Goal: Task Accomplishment & Management: Use online tool/utility

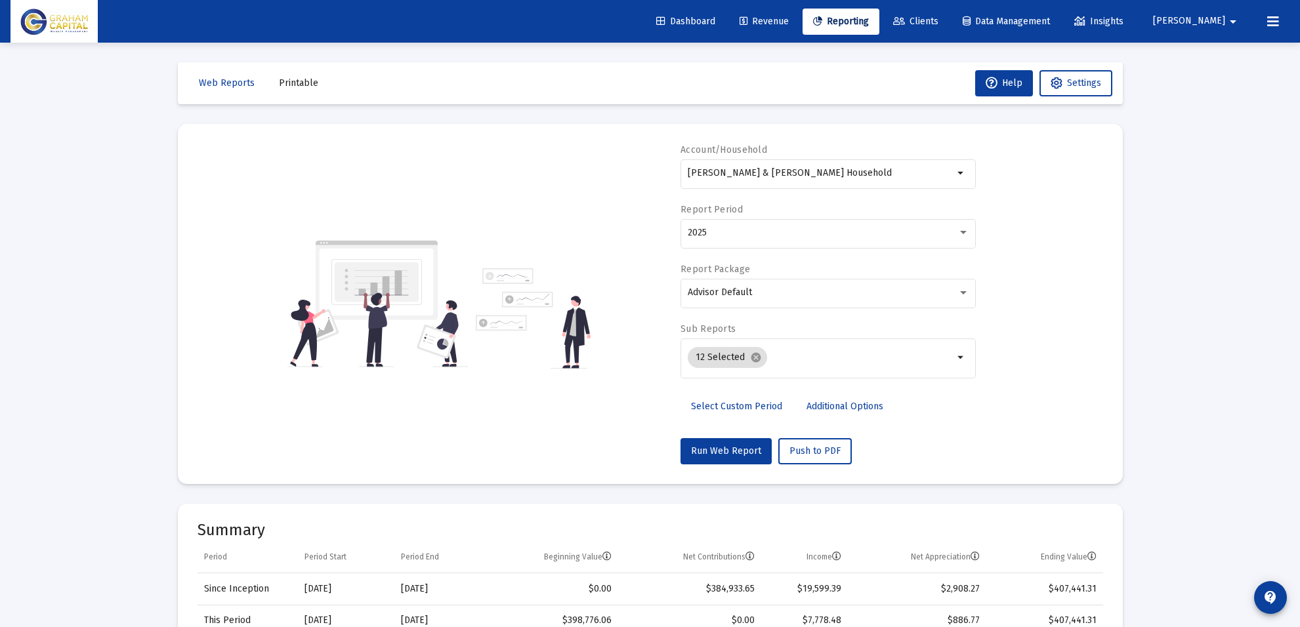
select select "View all"
click at [857, 12] on link "Reporting" at bounding box center [841, 22] width 77 height 26
click at [793, 177] on input "[PERSON_NAME] & [PERSON_NAME] Household" at bounding box center [821, 173] width 266 height 10
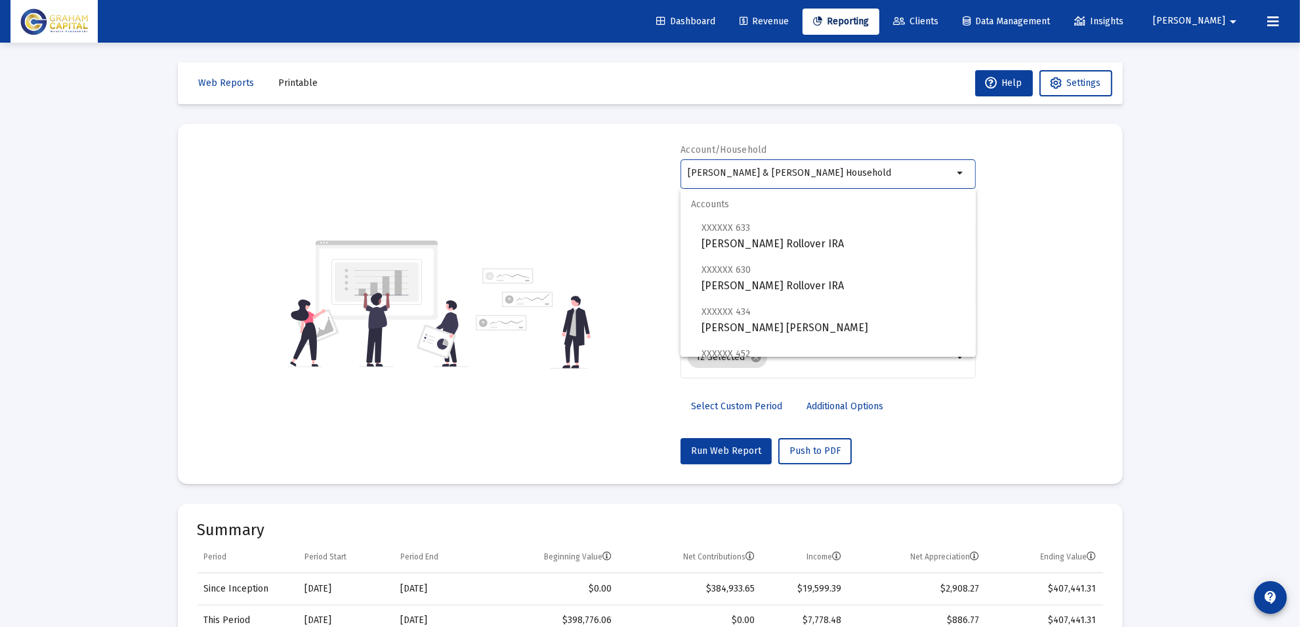
click at [793, 177] on input "[PERSON_NAME] & [PERSON_NAME] Household" at bounding box center [821, 173] width 266 height 10
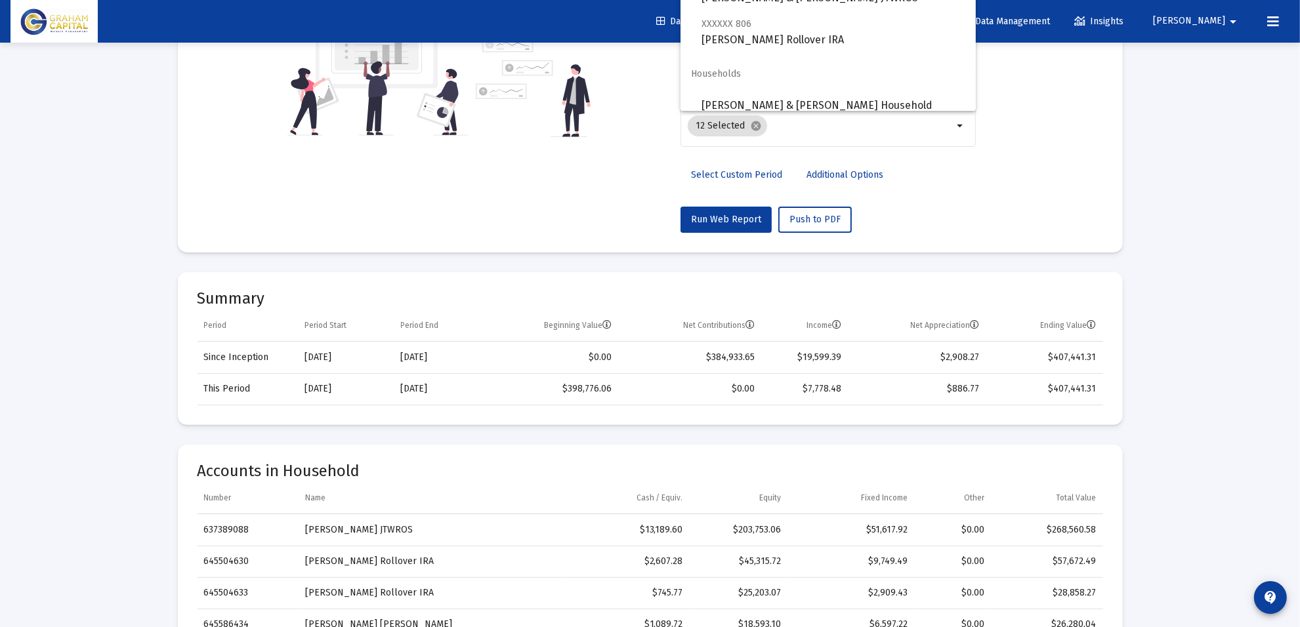
scroll to position [246, 0]
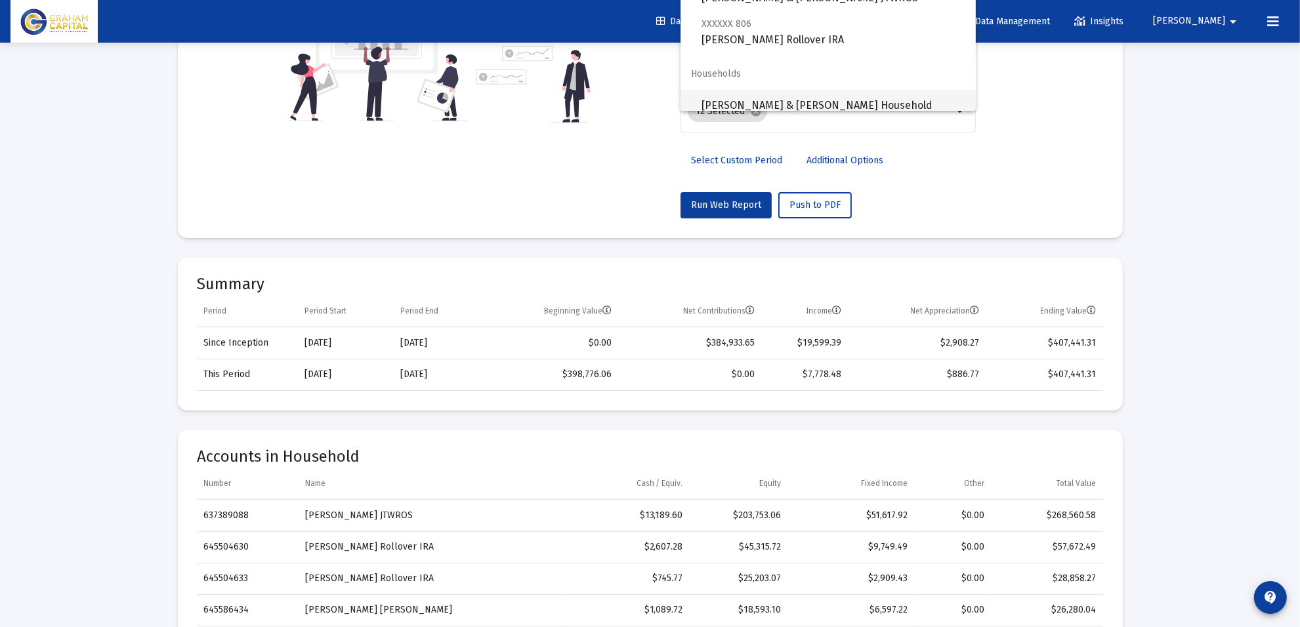
click at [799, 96] on span "[PERSON_NAME] & [PERSON_NAME] Household" at bounding box center [834, 105] width 264 height 31
type input "[PERSON_NAME] & [PERSON_NAME] Household"
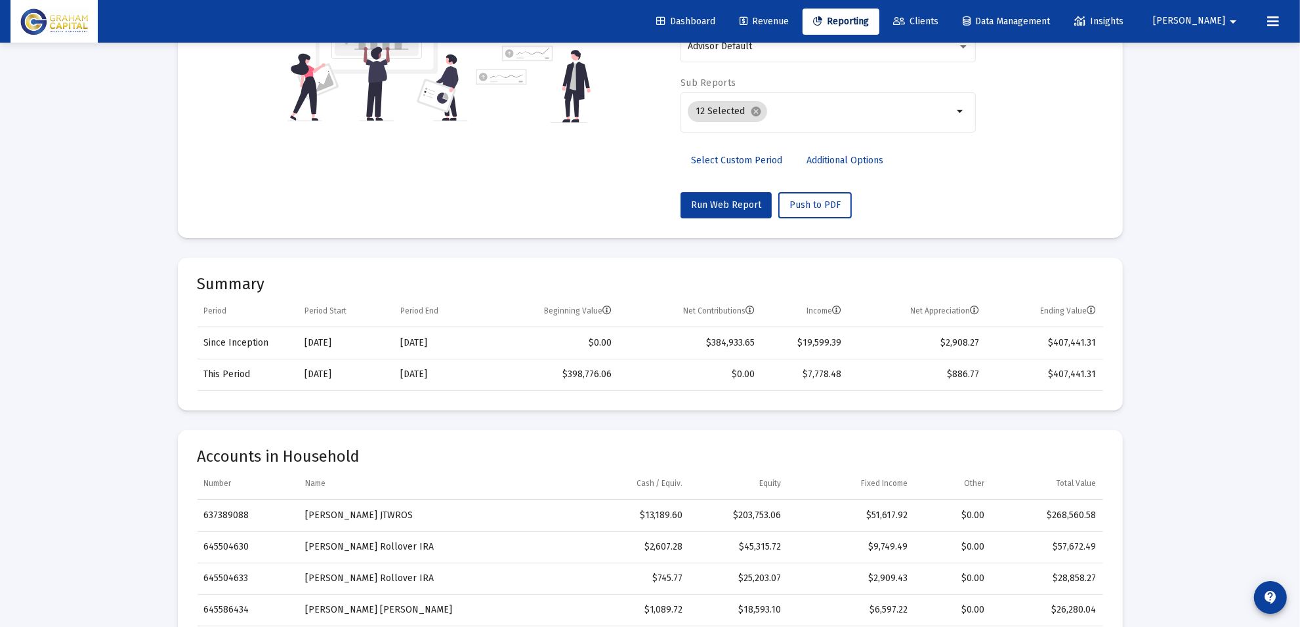
scroll to position [0, 0]
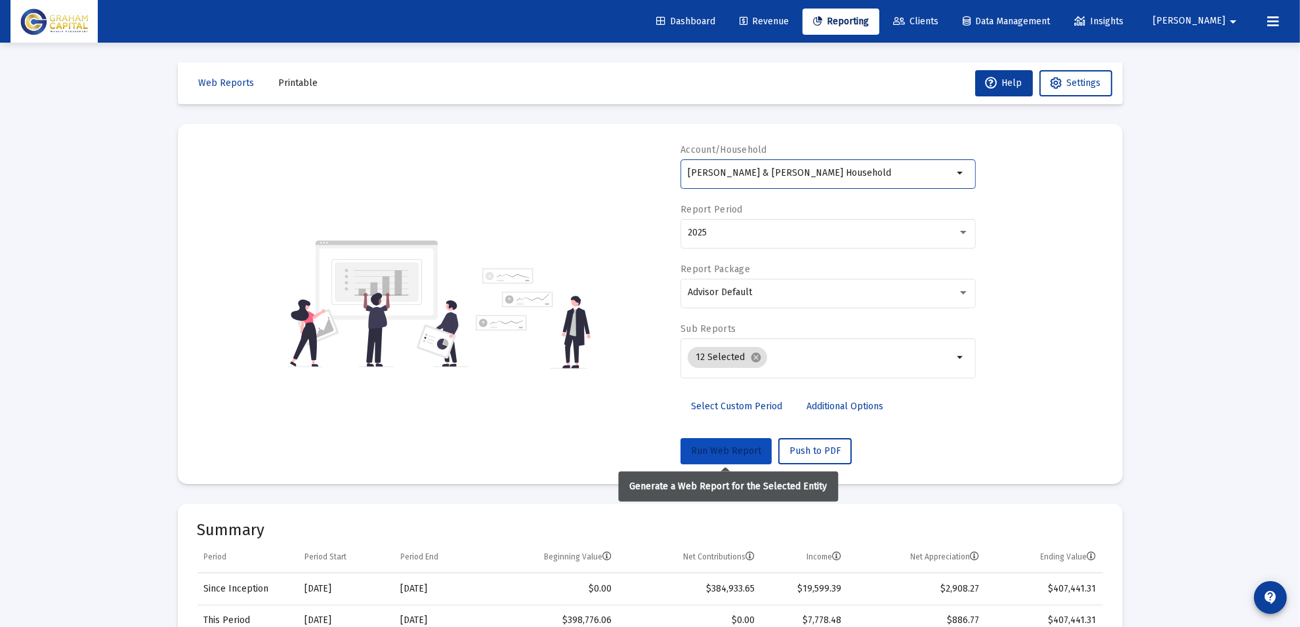
click at [725, 444] on button "Run Web Report" at bounding box center [726, 451] width 91 height 26
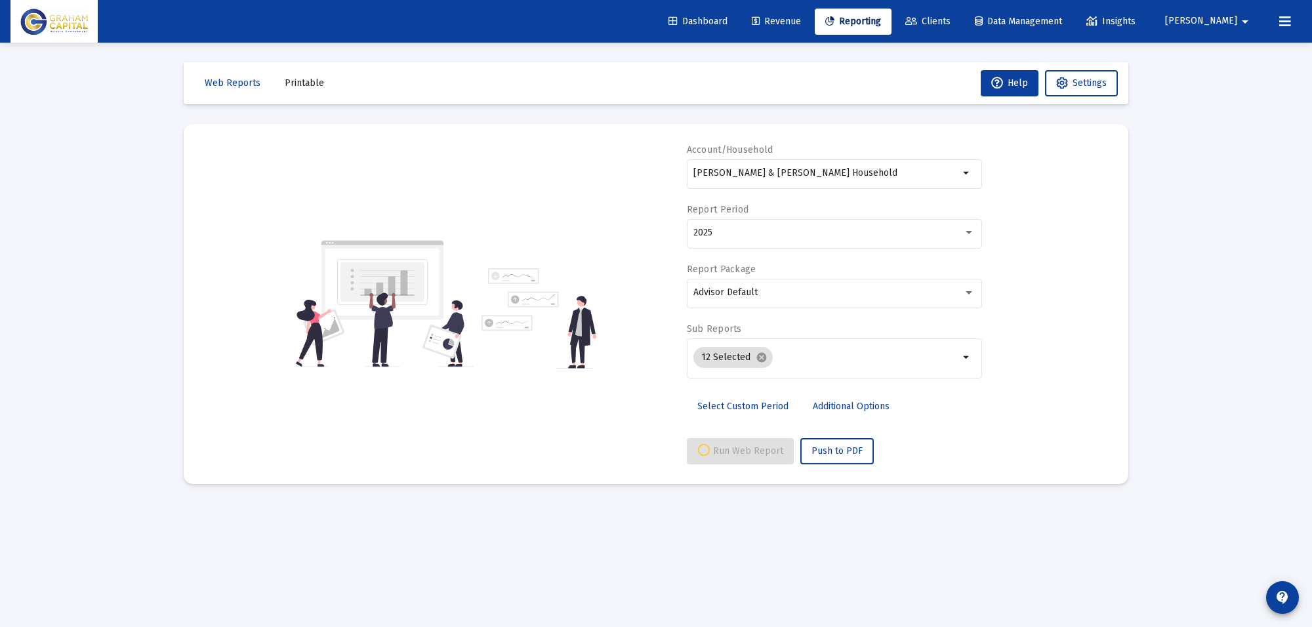
select select "View all"
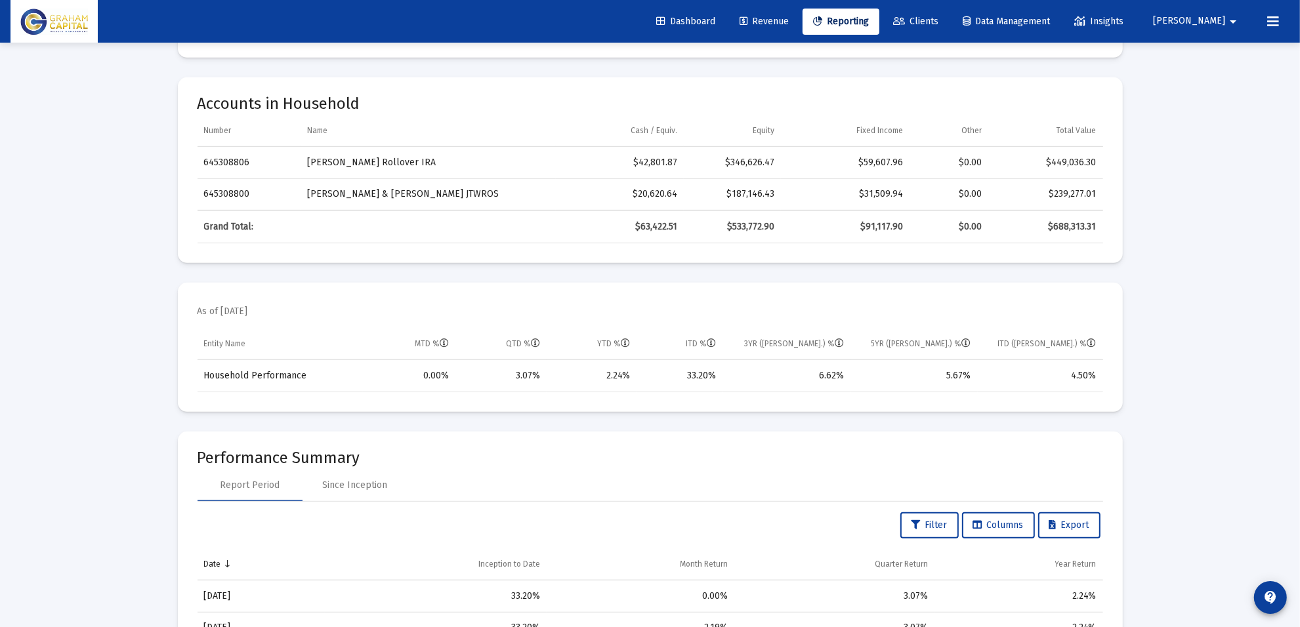
scroll to position [656, 0]
